Goal: Transaction & Acquisition: Purchase product/service

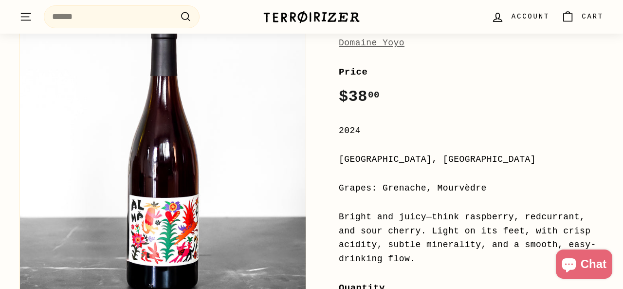
scroll to position [206, 0]
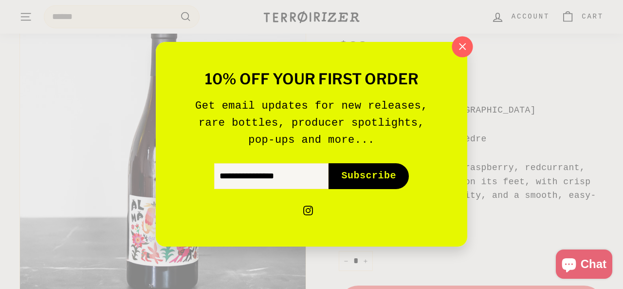
click at [469, 46] on icon "button" at bounding box center [462, 46] width 15 height 15
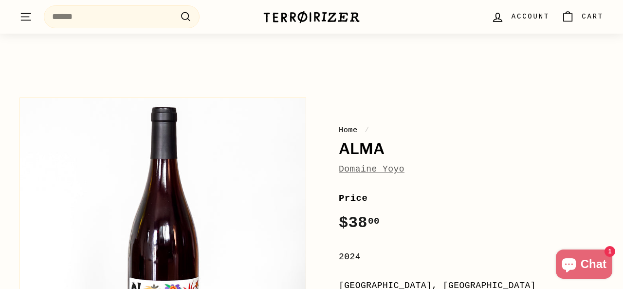
scroll to position [23, 0]
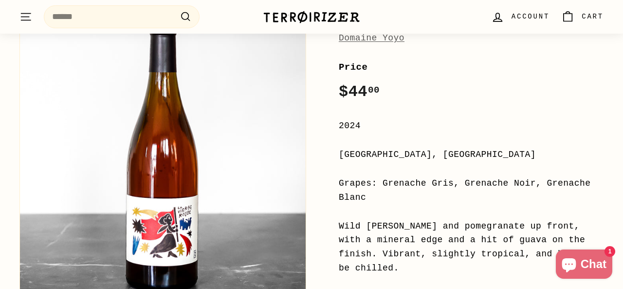
scroll to position [166, 0]
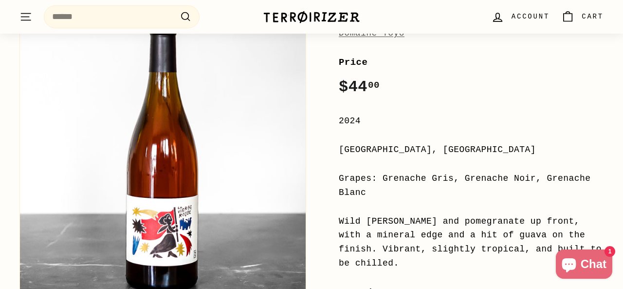
click at [436, 103] on div "Price Regular price $44 00 $44.00 / 2024 Roussillon, France Grapes: Grenache Gr…" at bounding box center [471, 273] width 265 height 437
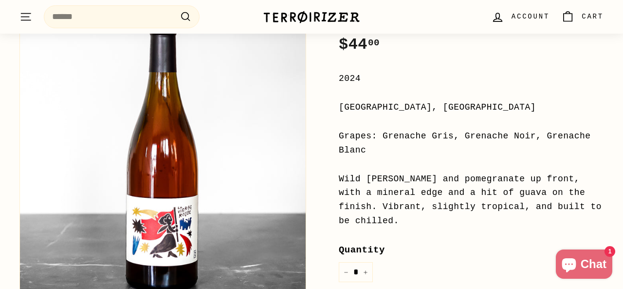
scroll to position [209, 0]
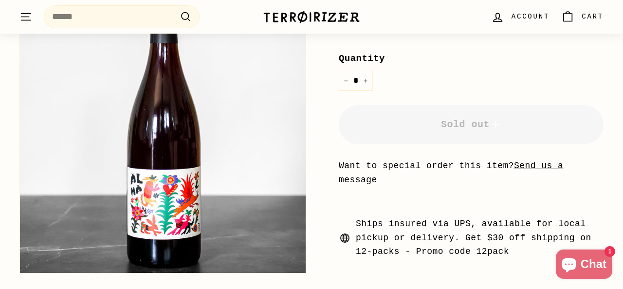
scroll to position [372, 0]
